Goal: Information Seeking & Learning: Learn about a topic

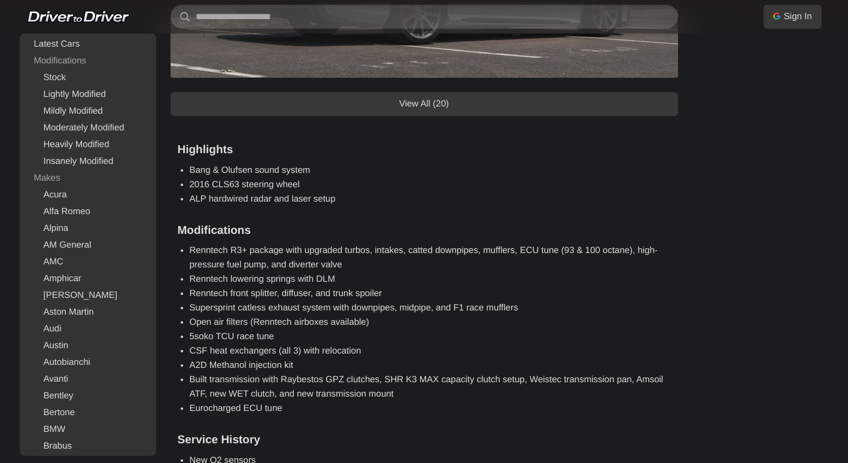
scroll to position [958, 0]
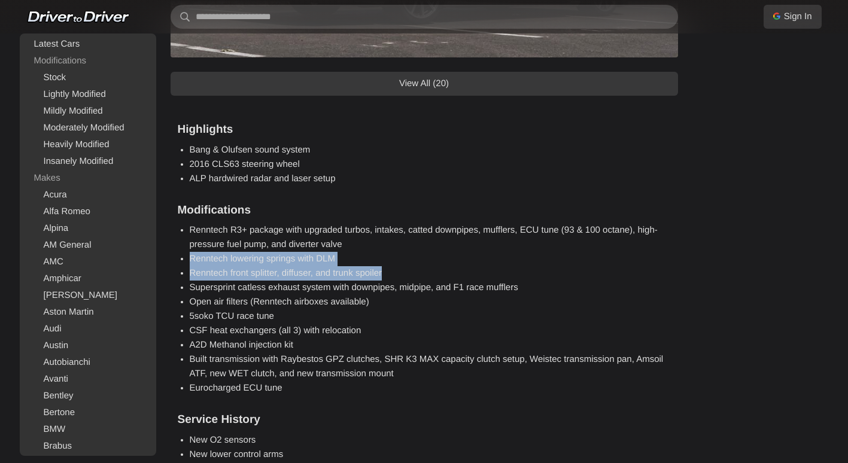
drag, startPoint x: 190, startPoint y: 257, endPoint x: 396, endPoint y: 277, distance: 206.3
click at [396, 277] on ul "Renntech R3+ package with upgraded turbos, intakes, catted downpipes, mufflers,…" at bounding box center [430, 309] width 481 height 172
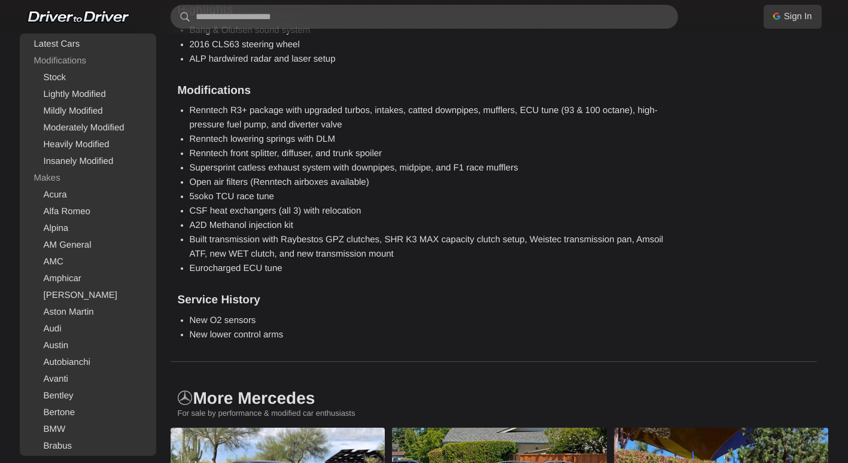
click at [282, 318] on li "New O2 sensors" at bounding box center [430, 321] width 481 height 14
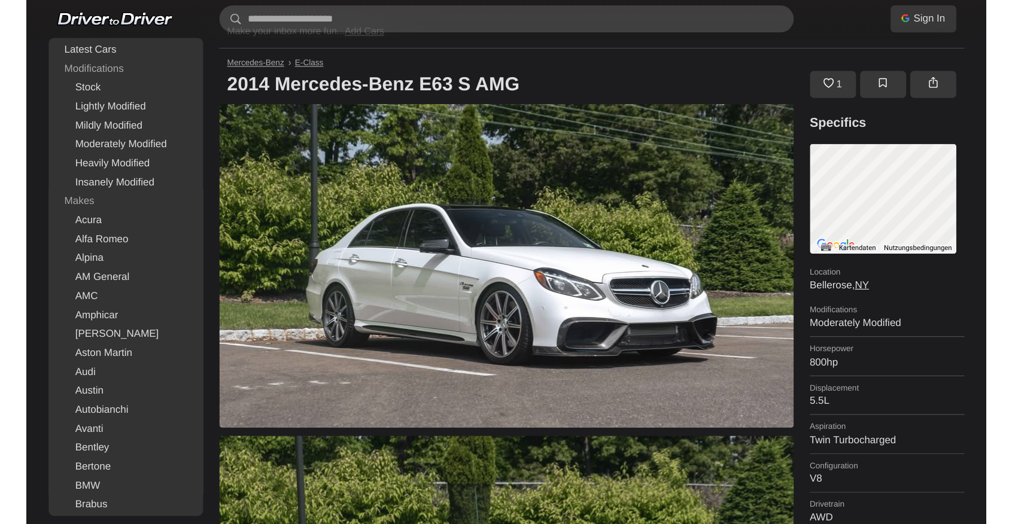
scroll to position [0, 0]
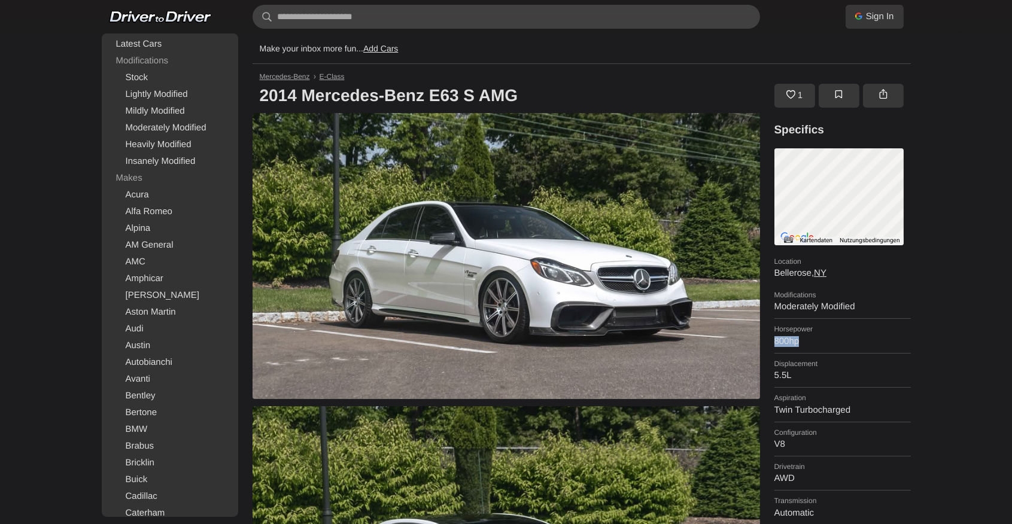
drag, startPoint x: 773, startPoint y: 345, endPoint x: 801, endPoint y: 343, distance: 28.2
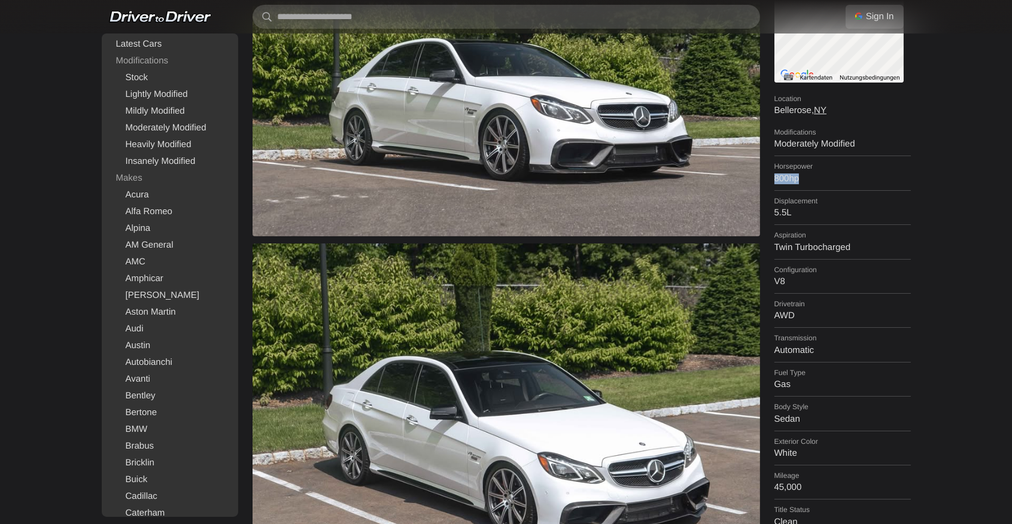
scroll to position [159, 0]
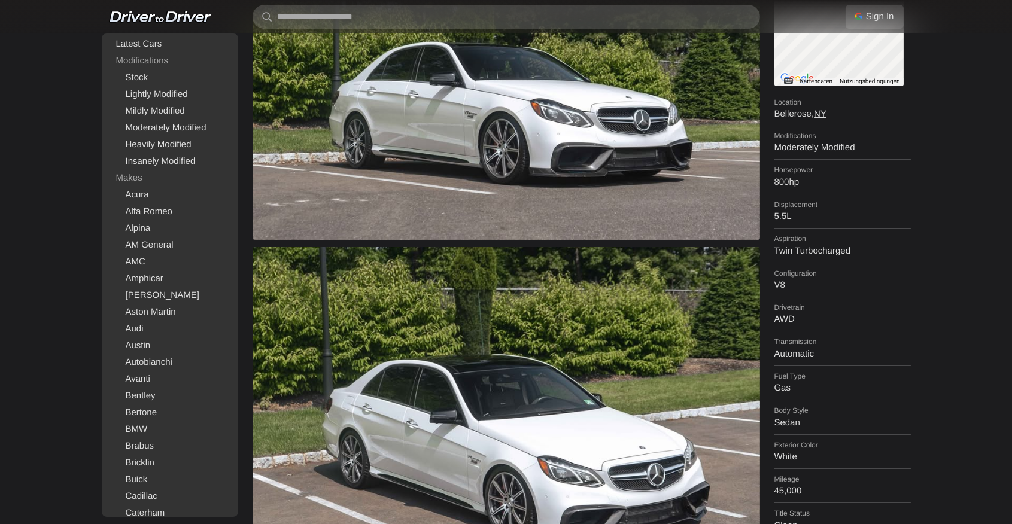
click at [847, 288] on dl "Configuration V8" at bounding box center [842, 280] width 136 height 34
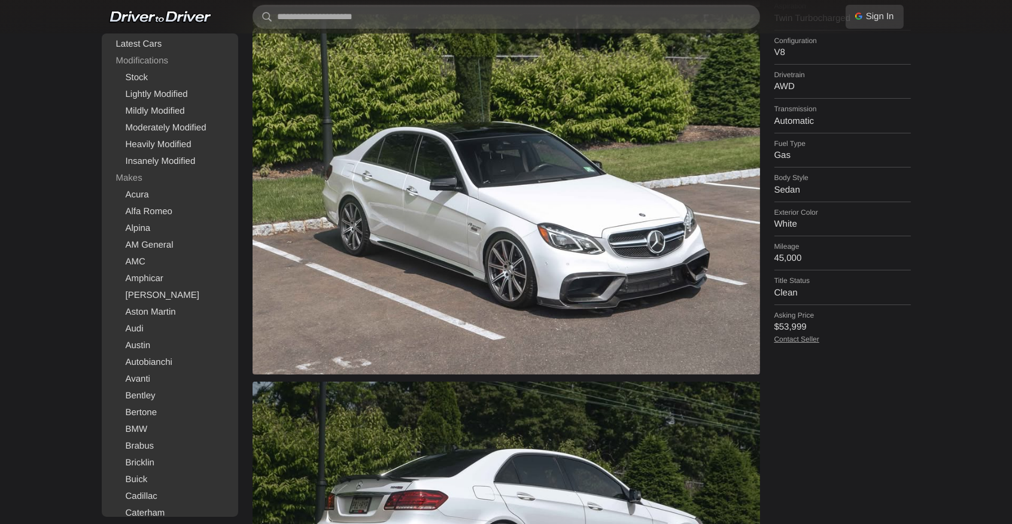
scroll to position [518, 0]
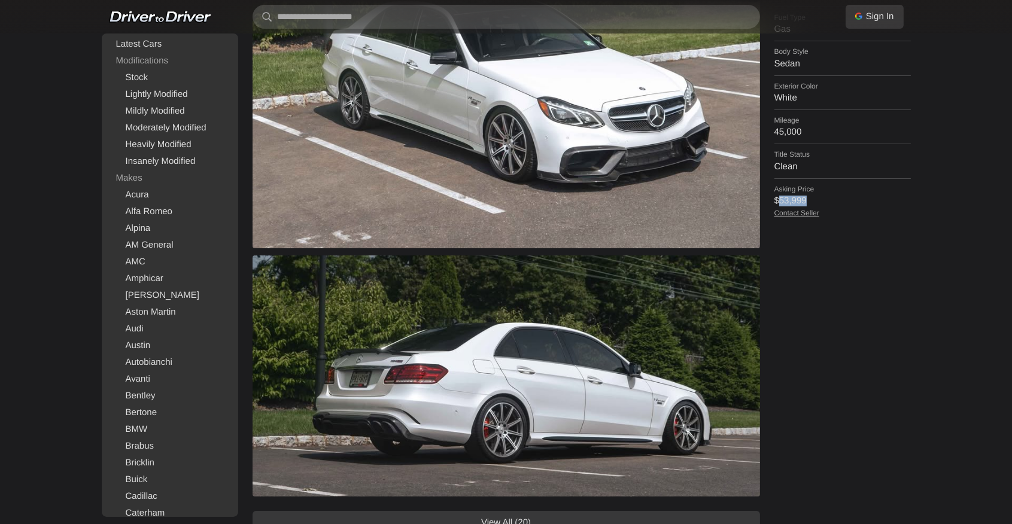
drag, startPoint x: 780, startPoint y: 195, endPoint x: 811, endPoint y: 193, distance: 30.6
click at [811, 196] on dd "$53,999" at bounding box center [842, 201] width 136 height 11
click at [847, 290] on div "Specifics ← Nach links → Nach rechts ↑ Nach oben ↓ Nach unten + Heranzoomen - H…" at bounding box center [842, 70] width 136 height 950
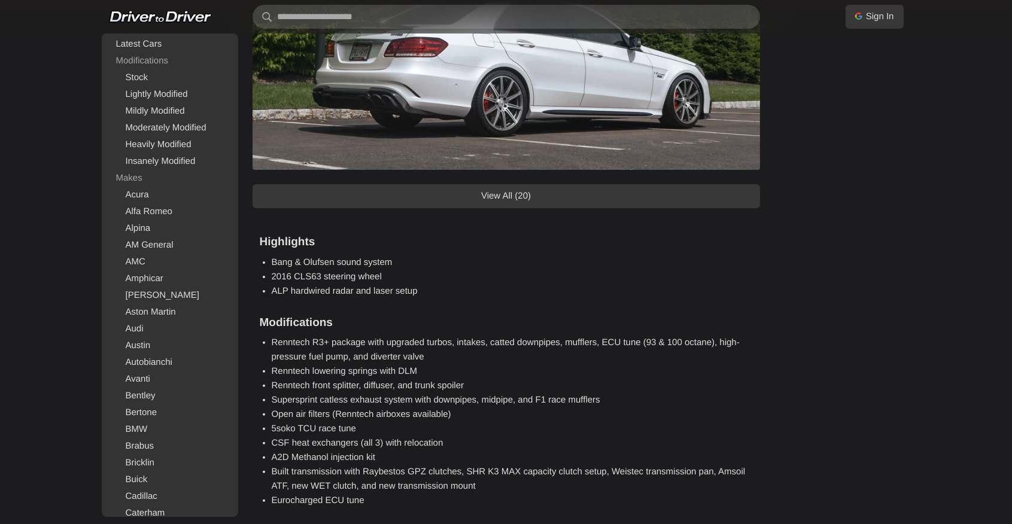
scroll to position [798, 0]
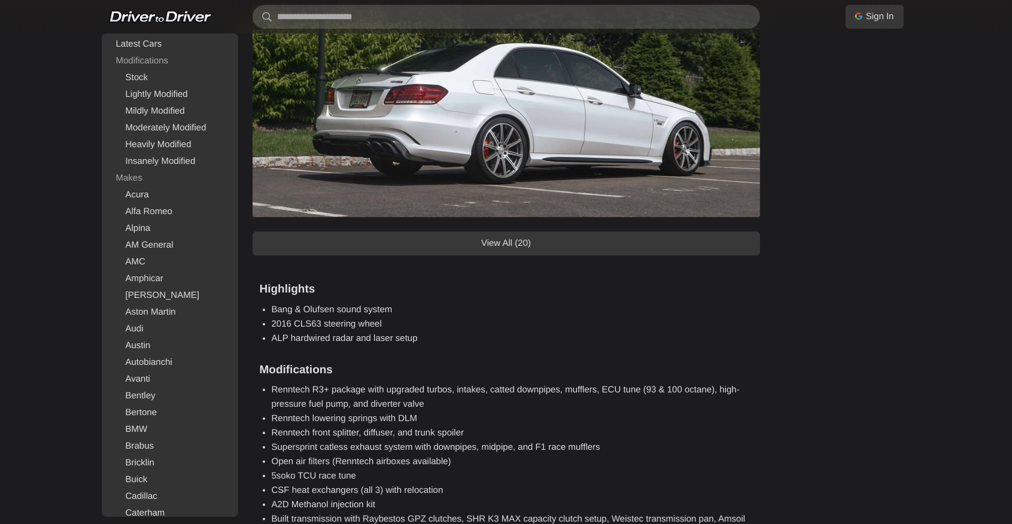
click at [582, 248] on link "View All (20)" at bounding box center [507, 244] width 508 height 24
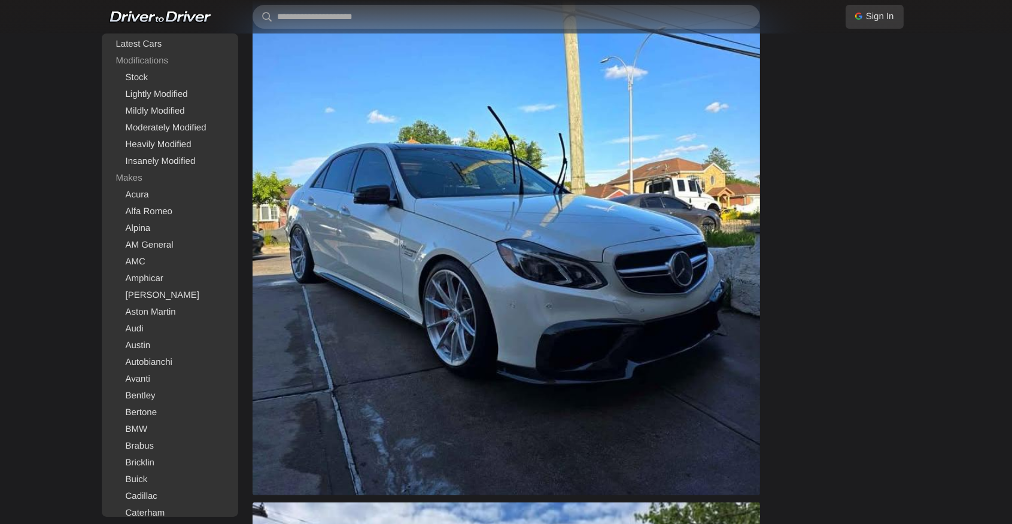
scroll to position [1556, 0]
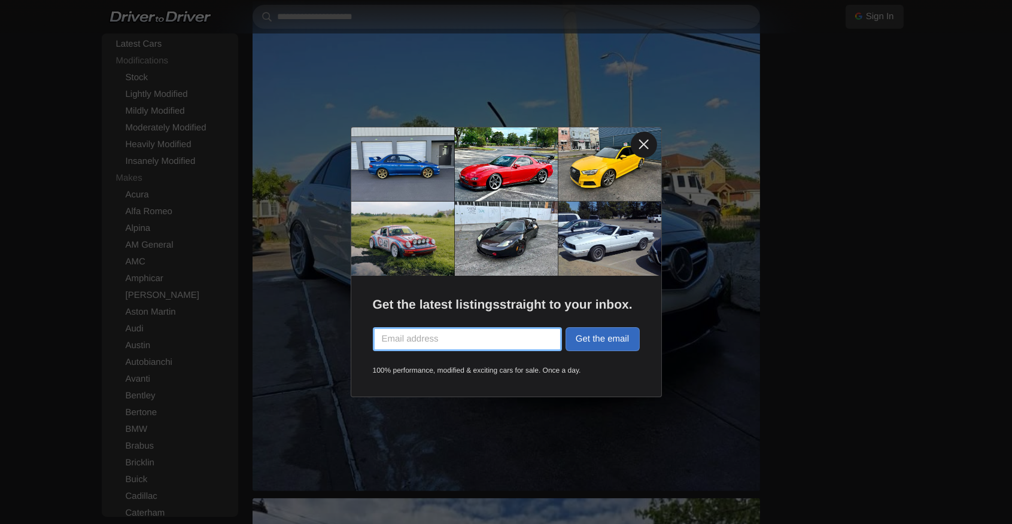
click at [644, 144] on link at bounding box center [644, 145] width 26 height 26
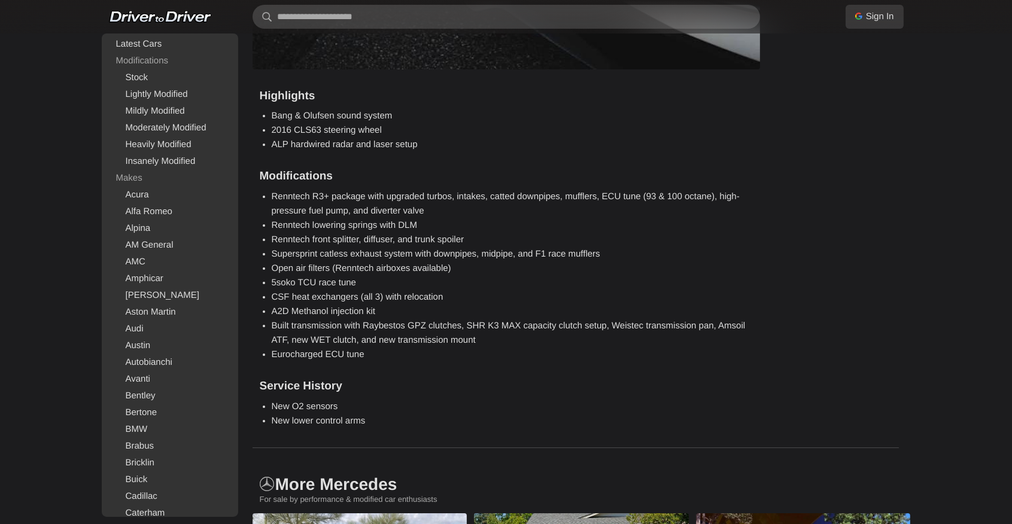
scroll to position [8858, 0]
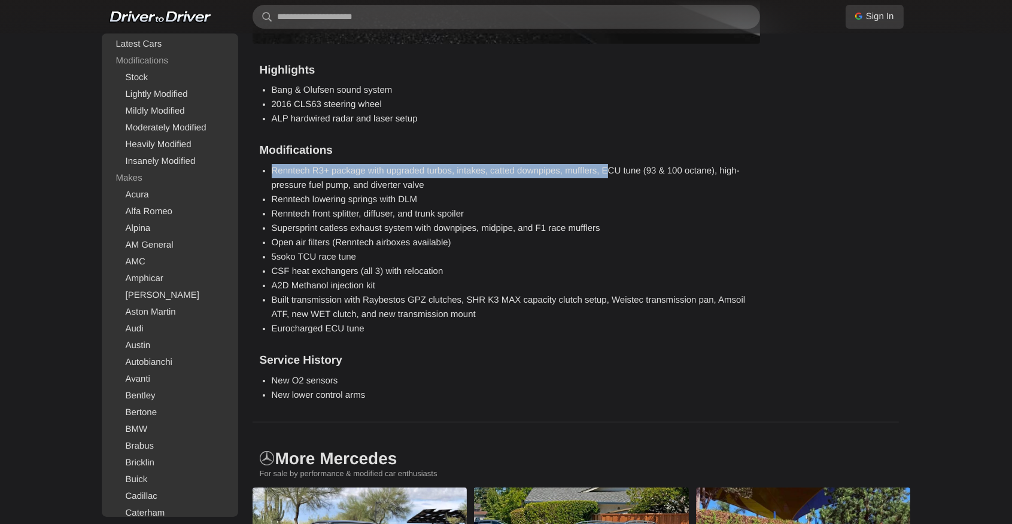
drag, startPoint x: 271, startPoint y: 171, endPoint x: 607, endPoint y: 174, distance: 336.4
click at [607, 174] on section "Modifications Renntech R3+ package with upgraded turbos, intakes, catted downpi…" at bounding box center [506, 239] width 493 height 193
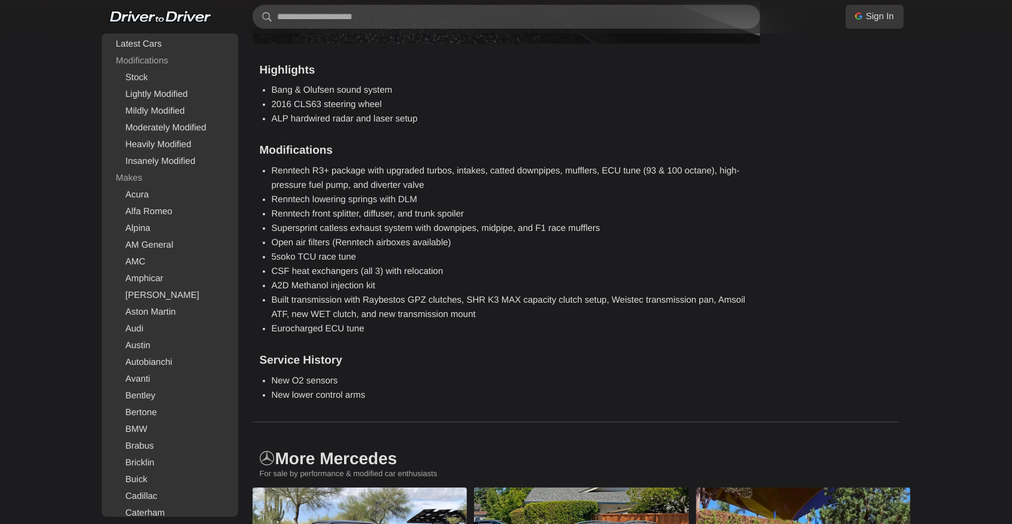
drag, startPoint x: 607, startPoint y: 174, endPoint x: 617, endPoint y: 202, distance: 30.5
click at [617, 202] on li "Renntech lowering springs with DLM" at bounding box center [512, 200] width 481 height 14
drag, startPoint x: 523, startPoint y: 230, endPoint x: 604, endPoint y: 227, distance: 80.9
click at [604, 227] on li "Supersprint catless exhaust system with downpipes, midpipe, and F1 race mufflers" at bounding box center [512, 228] width 481 height 14
click at [274, 215] on li "Renntech front splitter, diffuser, and trunk spoiler" at bounding box center [512, 214] width 481 height 14
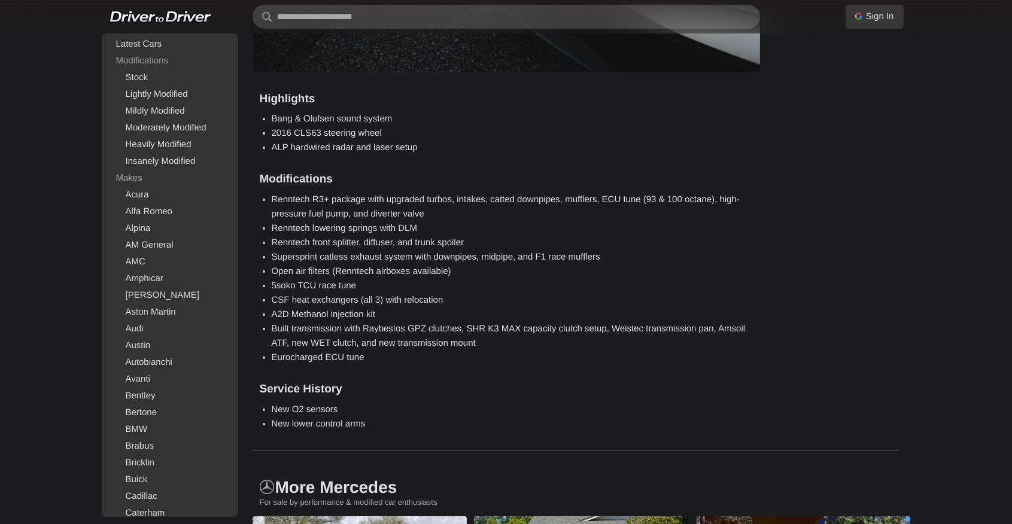
scroll to position [8817, 0]
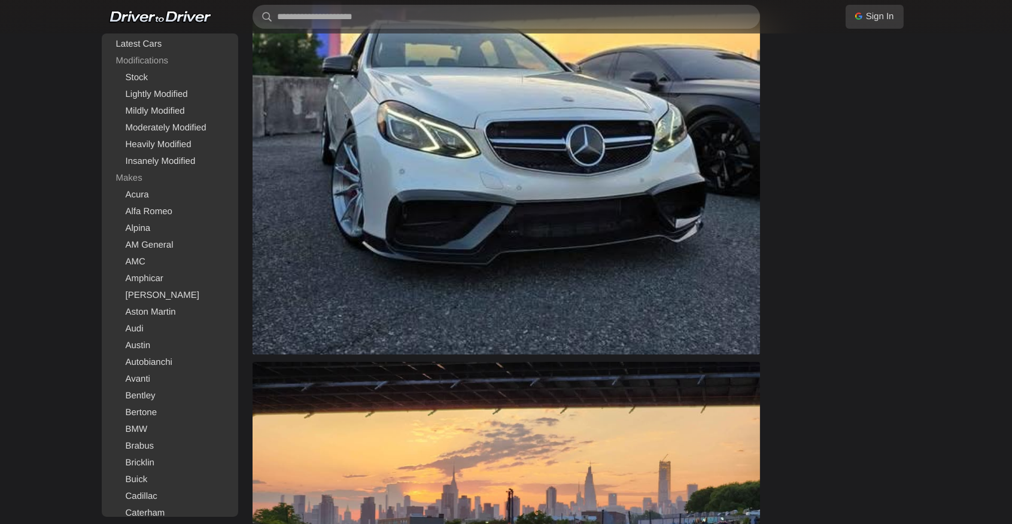
drag, startPoint x: 598, startPoint y: 358, endPoint x: 676, endPoint y: 118, distance: 252.9
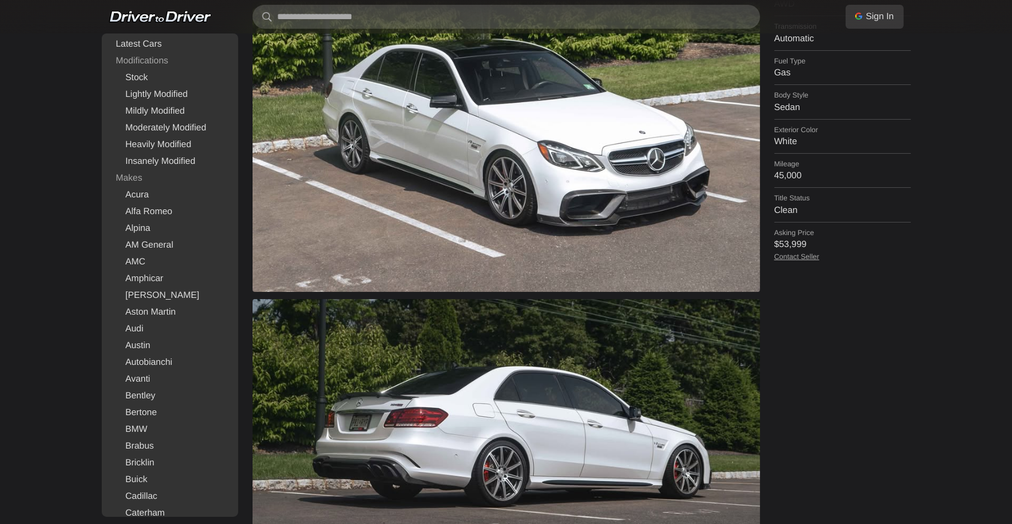
scroll to position [0, 0]
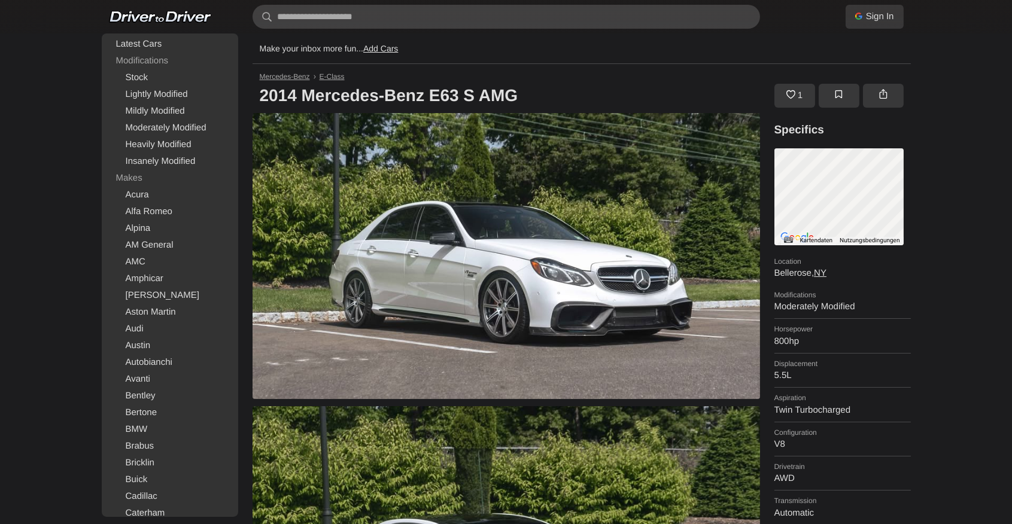
drag, startPoint x: 837, startPoint y: 454, endPoint x: 843, endPoint y: 141, distance: 313.1
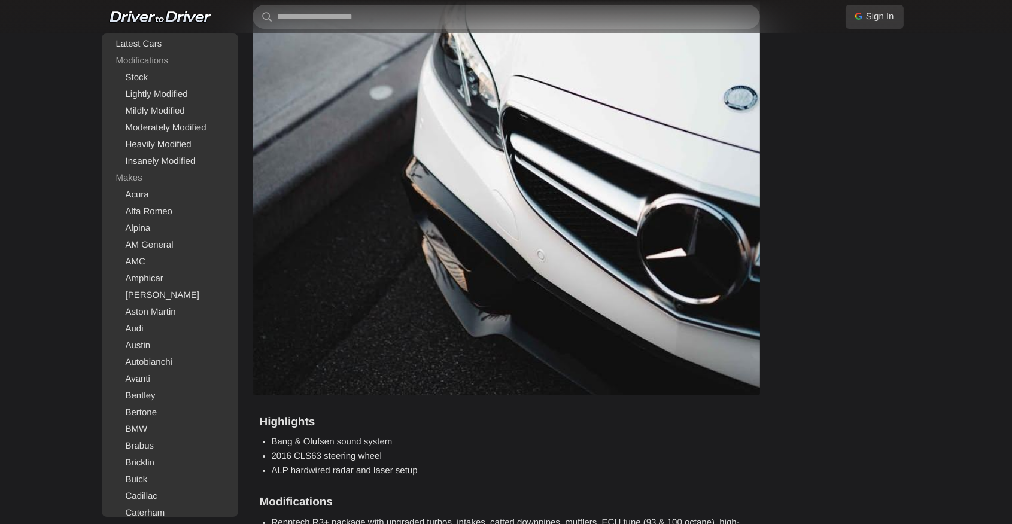
drag, startPoint x: 996, startPoint y: 180, endPoint x: 923, endPoint y: 509, distance: 337.0
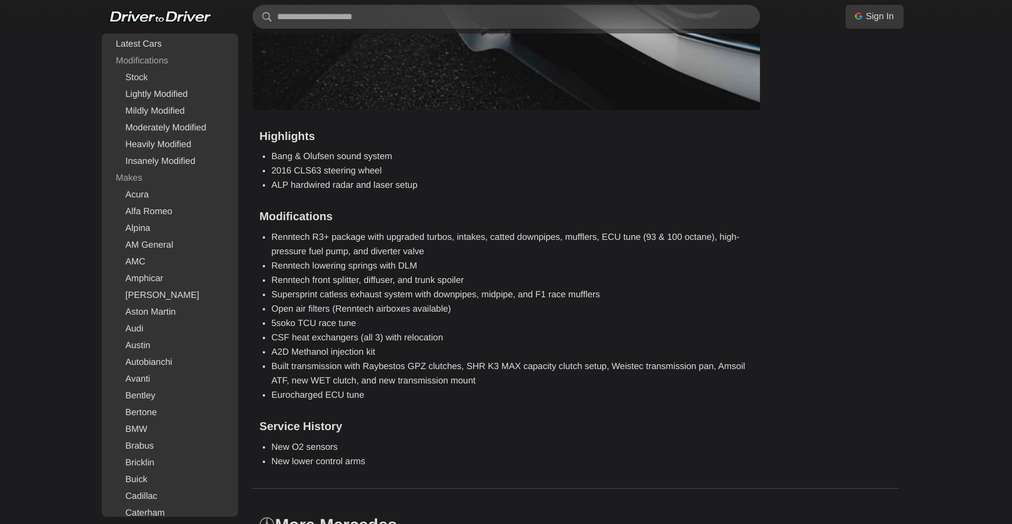
scroll to position [8913, 0]
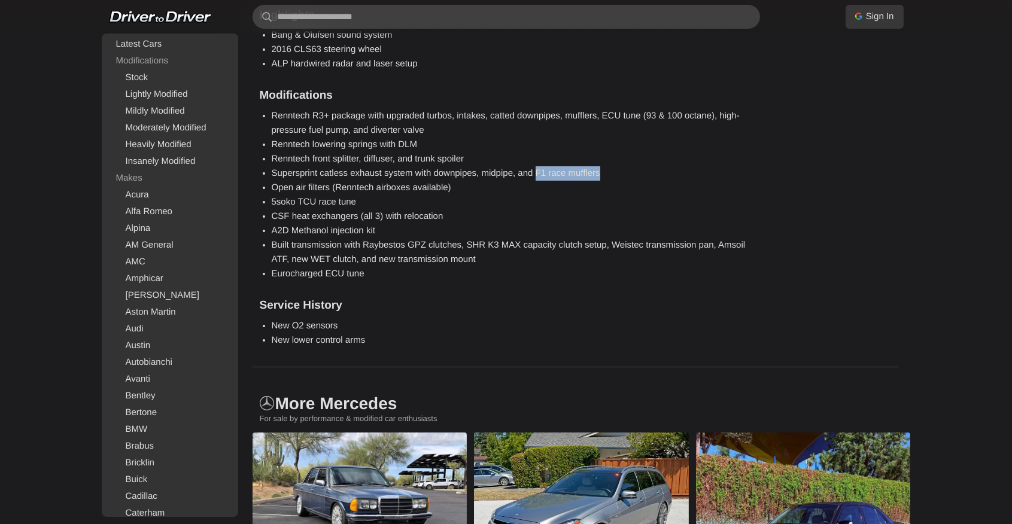
drag, startPoint x: 536, startPoint y: 177, endPoint x: 604, endPoint y: 173, distance: 68.9
click at [604, 173] on li "Supersprint catless exhaust system with downpipes, midpipe, and F1 race mufflers" at bounding box center [512, 173] width 481 height 14
click at [384, 188] on li "Open air filters (Renntech airboxes available)" at bounding box center [512, 188] width 481 height 14
drag, startPoint x: 320, startPoint y: 175, endPoint x: 409, endPoint y: 172, distance: 89.2
click at [409, 172] on li "Supersprint catless exhaust system with downpipes, midpipe, and F1 race mufflers" at bounding box center [512, 173] width 481 height 14
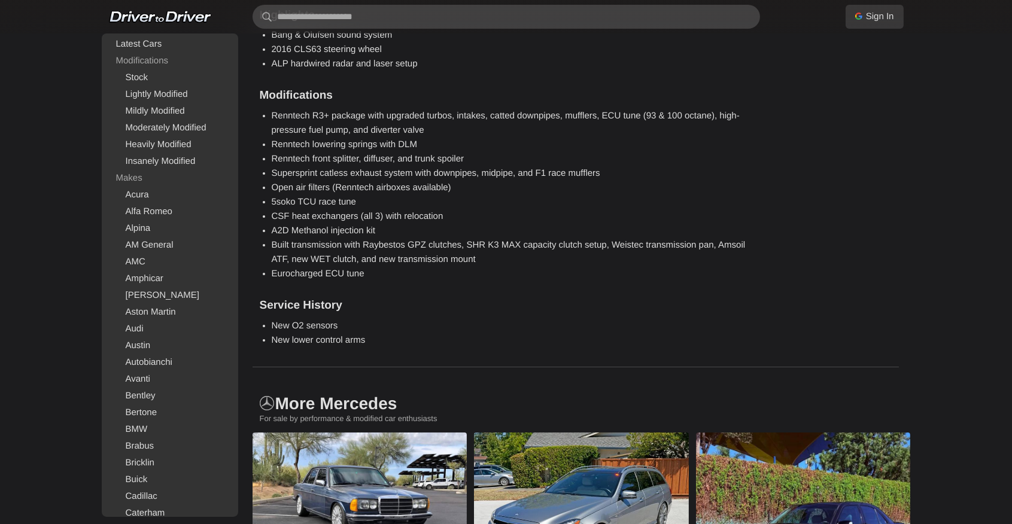
click at [512, 192] on li "Open air filters (Renntech airboxes available)" at bounding box center [512, 188] width 481 height 14
drag, startPoint x: 293, startPoint y: 233, endPoint x: 382, endPoint y: 230, distance: 89.2
click at [382, 230] on li "A2D Methanol injection kit" at bounding box center [512, 231] width 481 height 14
click at [606, 256] on li "Built transmission with Raybestos GPZ clutches, SHR K3 MAX capacity clutch setu…" at bounding box center [512, 252] width 481 height 29
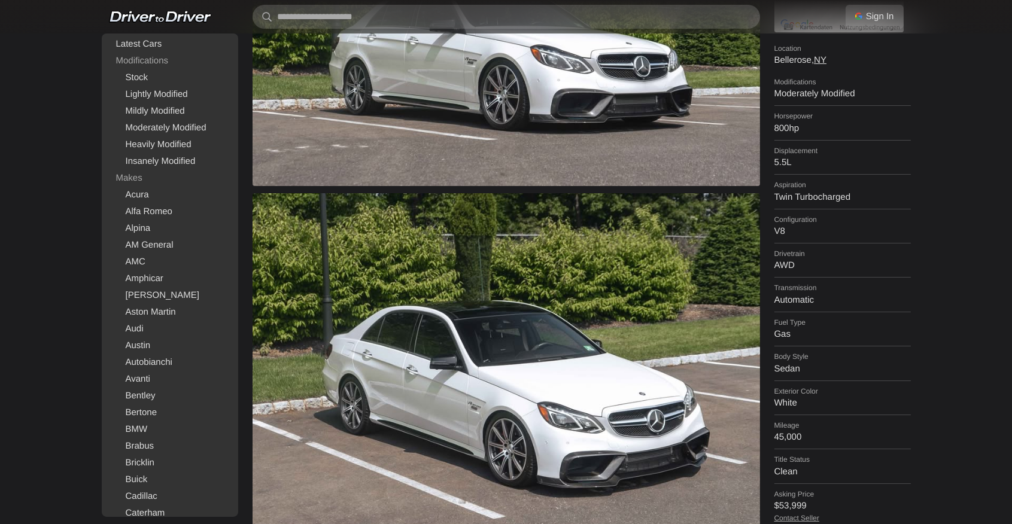
scroll to position [0, 0]
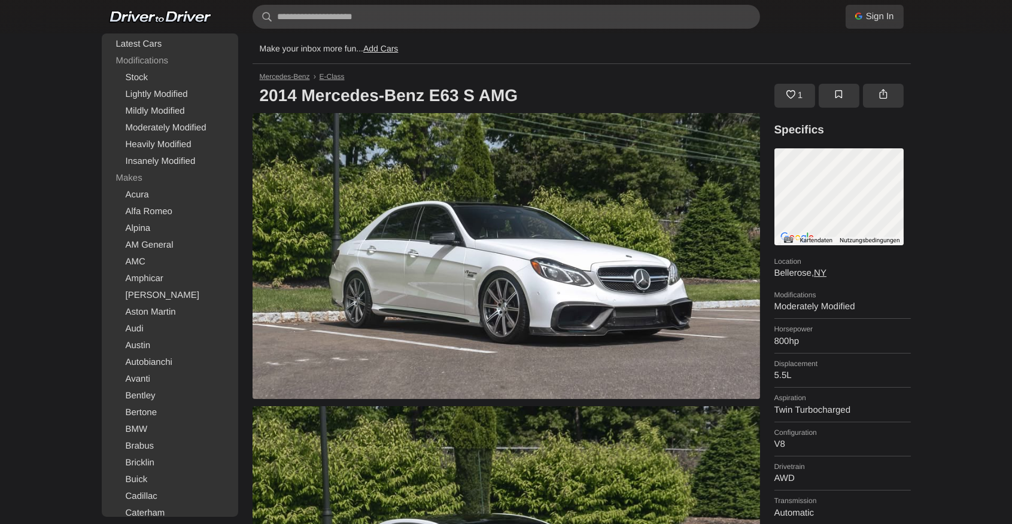
drag, startPoint x: 763, startPoint y: 313, endPoint x: 807, endPoint y: 102, distance: 215.7
drag, startPoint x: 800, startPoint y: 354, endPoint x: 849, endPoint y: 10, distance: 347.6
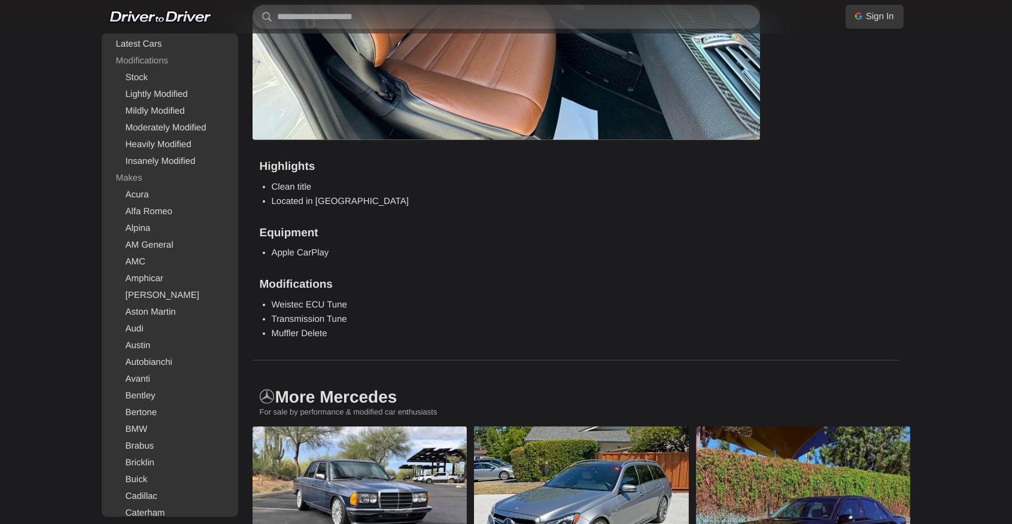
scroll to position [1277, 0]
